Goal: Task Accomplishment & Management: Use online tool/utility

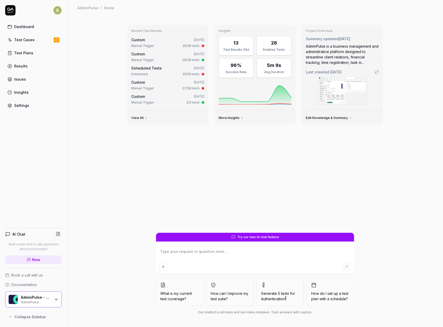
click at [26, 42] on div "Test Cases" at bounding box center [24, 39] width 20 height 5
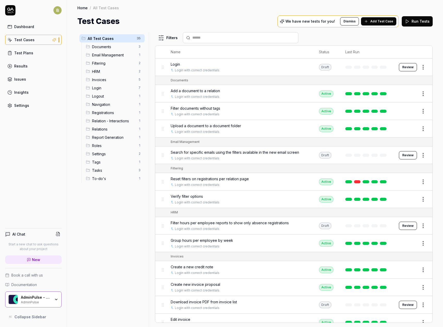
click at [25, 103] on link "Settings" at bounding box center [33, 106] width 56 height 10
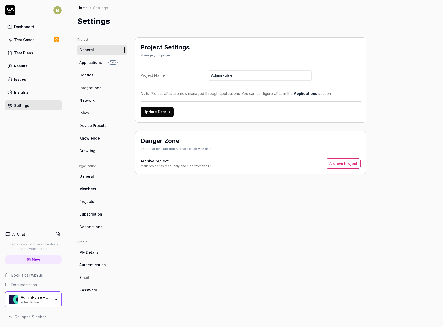
click at [108, 128] on link "Device Presets" at bounding box center [101, 126] width 49 height 10
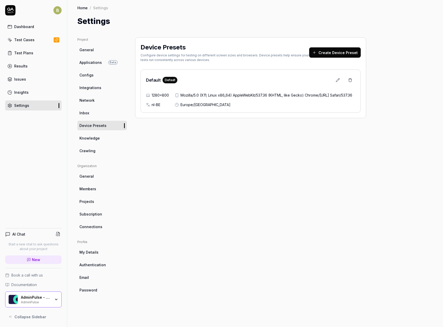
click at [24, 54] on div "Test Plans" at bounding box center [23, 52] width 19 height 5
click at [25, 39] on div "Test Cases" at bounding box center [24, 39] width 20 height 5
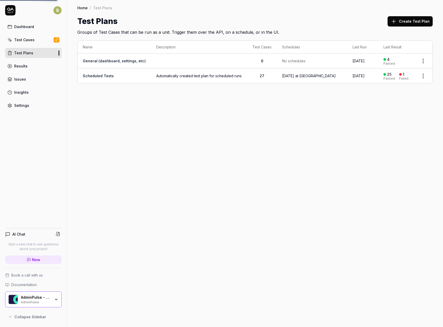
click at [28, 30] on link "Dashboard" at bounding box center [33, 27] width 56 height 10
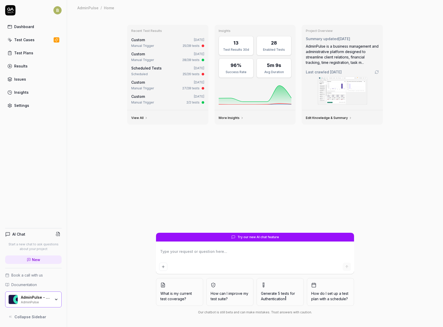
type textarea "*"
click at [30, 68] on link "Results" at bounding box center [33, 66] width 56 height 10
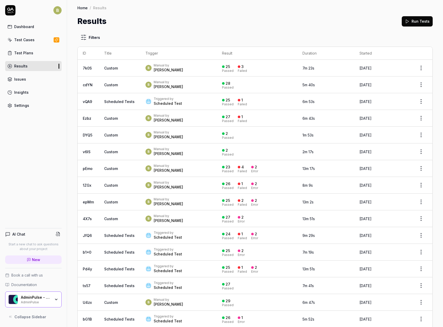
click at [415, 26] on button "Run Tests" at bounding box center [416, 21] width 31 height 10
